Goal: Navigation & Orientation: Find specific page/section

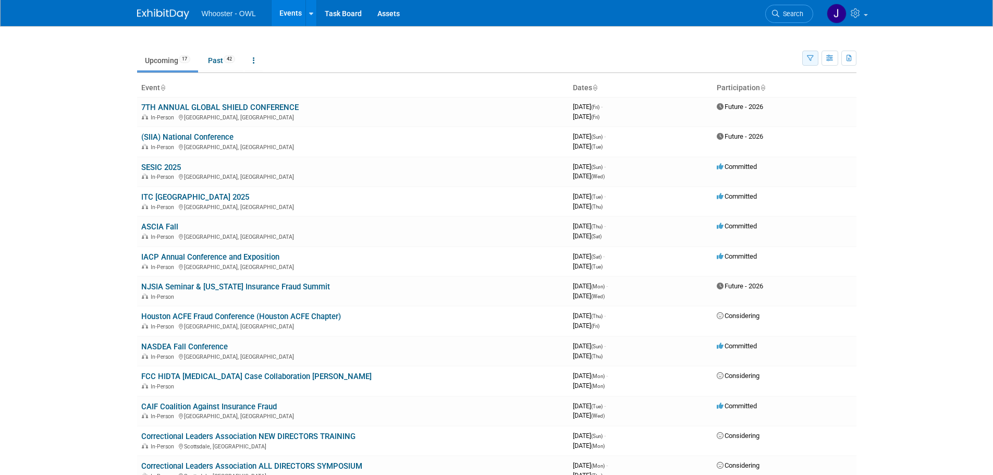
click at [811, 63] on button "button" at bounding box center [810, 58] width 16 height 15
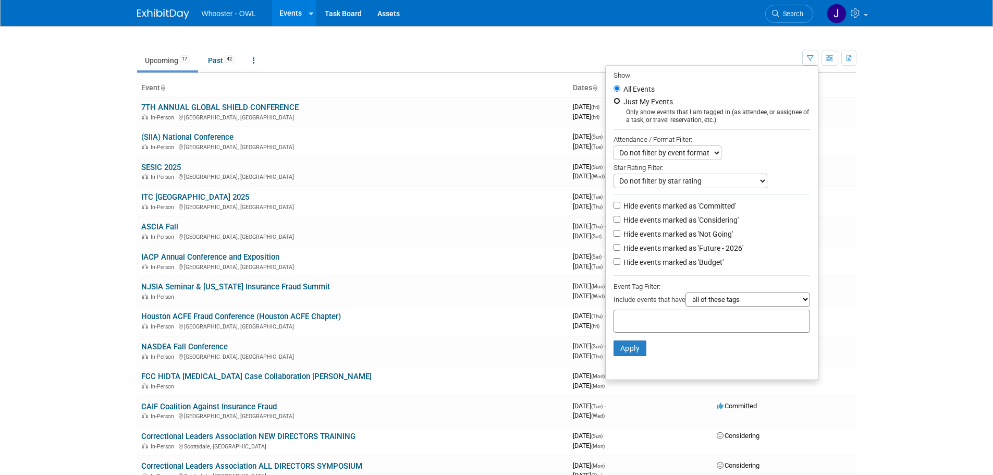
click at [614, 101] on input "Just My Events" at bounding box center [617, 100] width 7 height 7
radio input "true"
click at [625, 355] on button "Apply" at bounding box center [630, 348] width 33 height 16
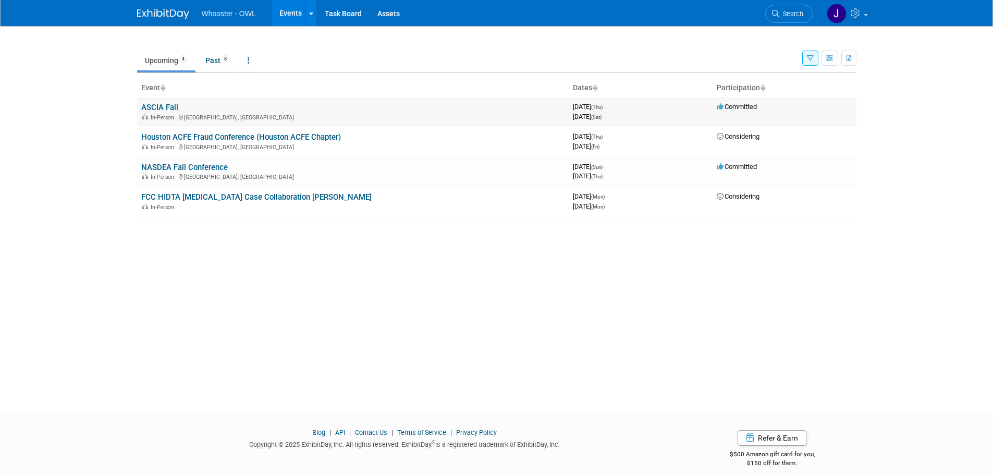
click at [209, 106] on td "ASCIA Fall In-Person Denver, CO" at bounding box center [353, 112] width 432 height 30
click at [166, 106] on link "ASCIA Fall" at bounding box center [159, 107] width 37 height 9
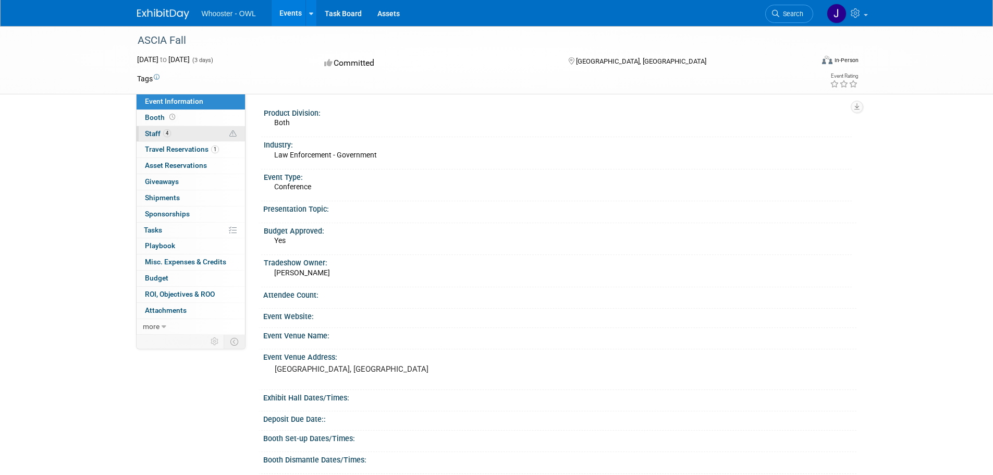
click at [158, 131] on span "Staff 4" at bounding box center [158, 133] width 26 height 8
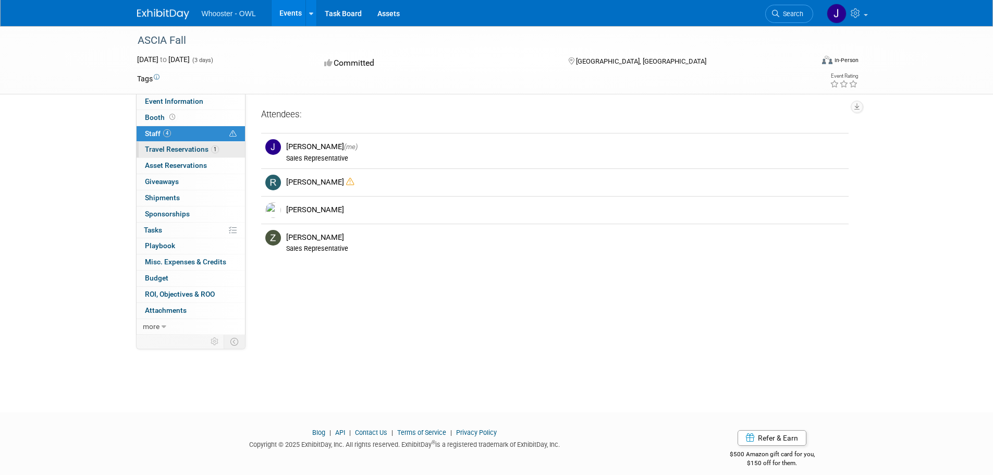
click at [192, 148] on span "Travel Reservations 1" at bounding box center [182, 149] width 74 height 8
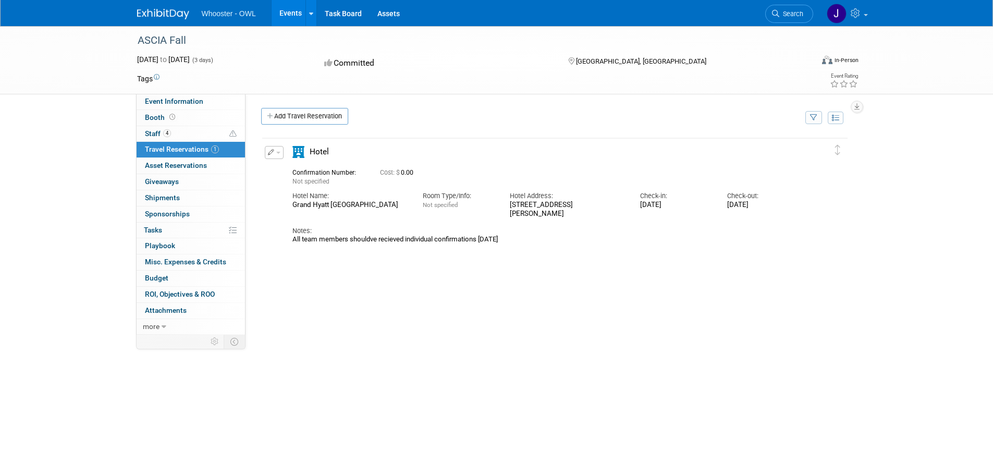
click at [295, 13] on link "Events" at bounding box center [291, 13] width 38 height 26
